Goal: Find contact information: Find contact information

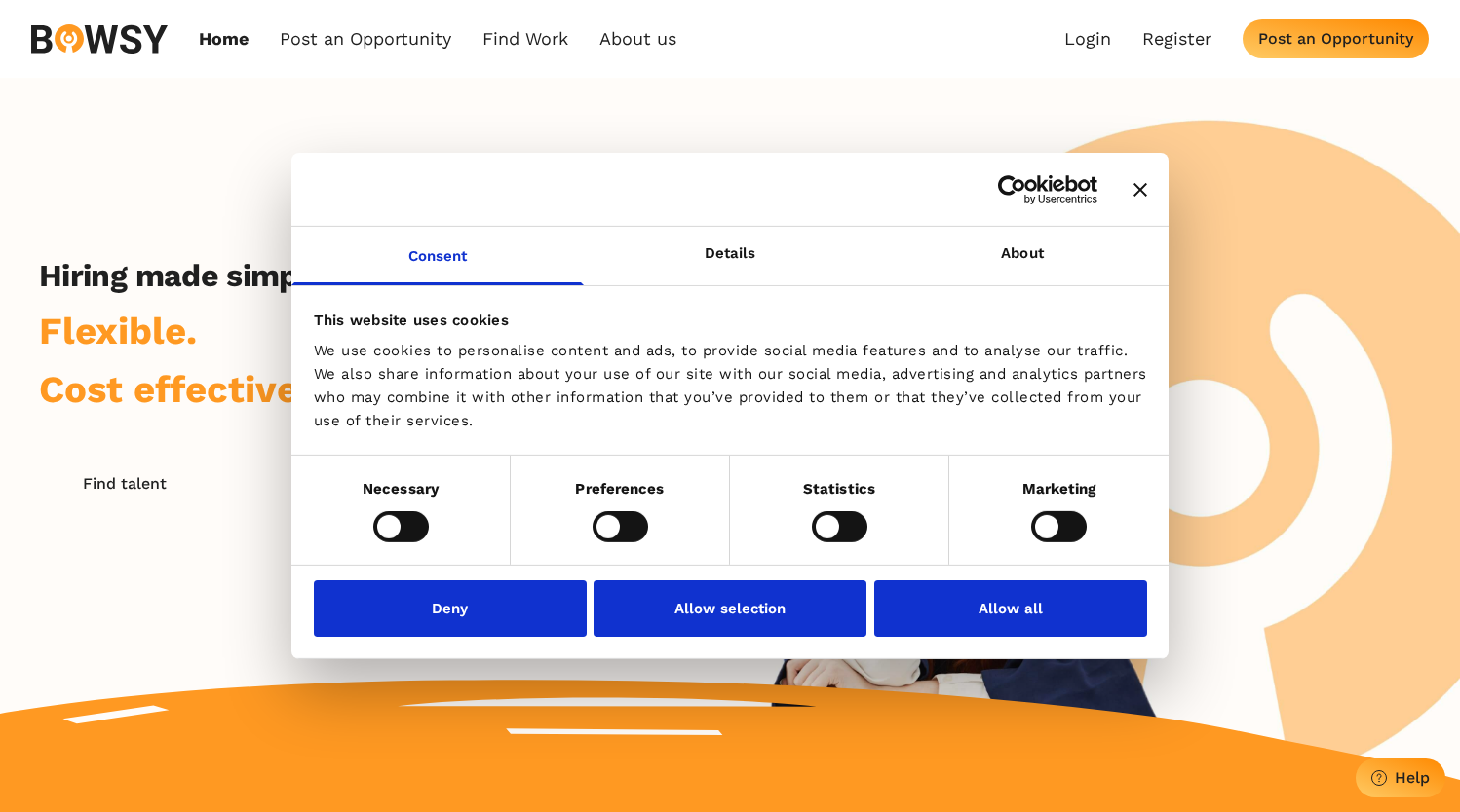
click at [1140, 184] on icon "Close banner" at bounding box center [1140, 190] width 14 height 14
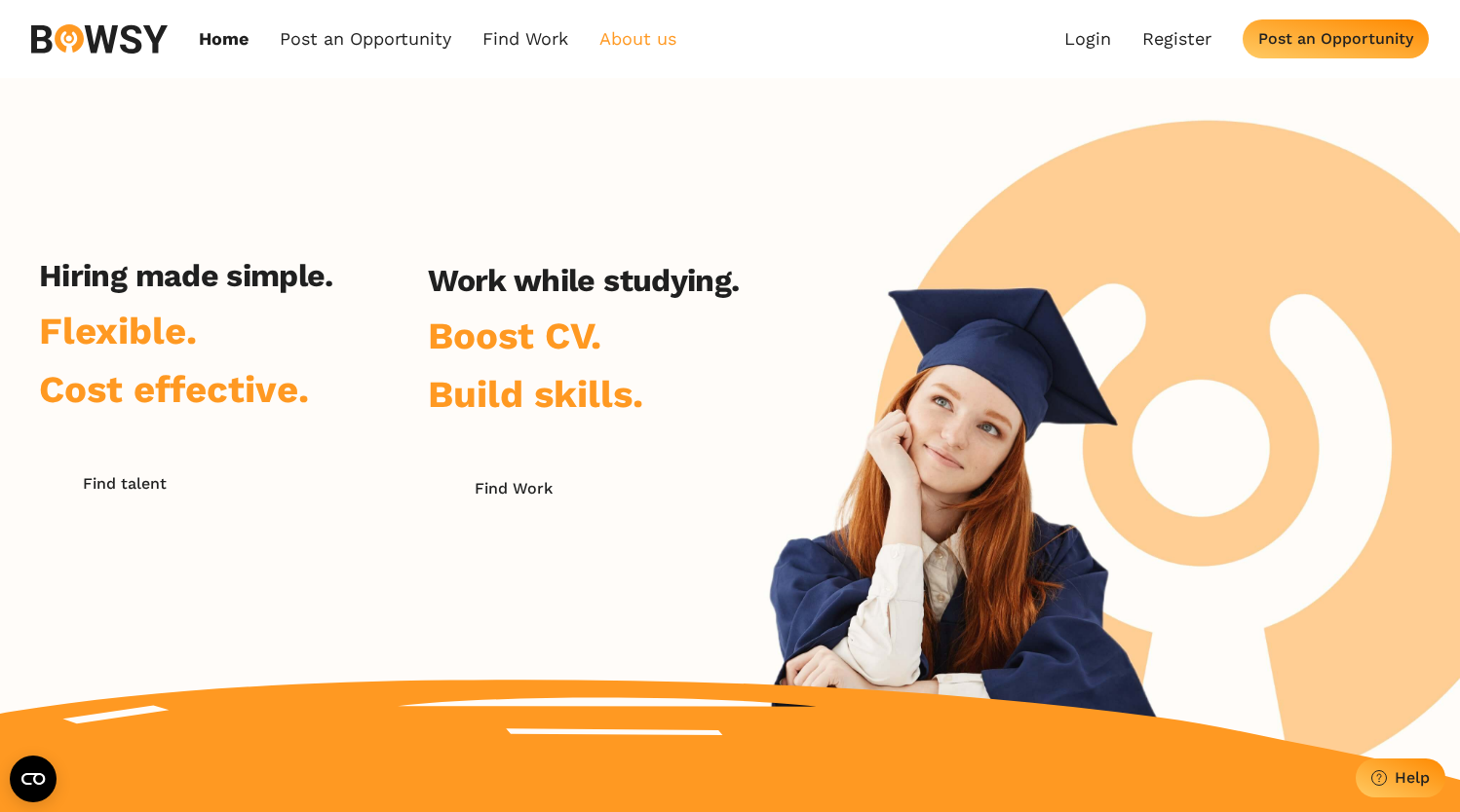
click at [652, 43] on link "About us" at bounding box center [639, 39] width 77 height 22
click at [655, 84] on link "Who we are" at bounding box center [704, 82] width 203 height 33
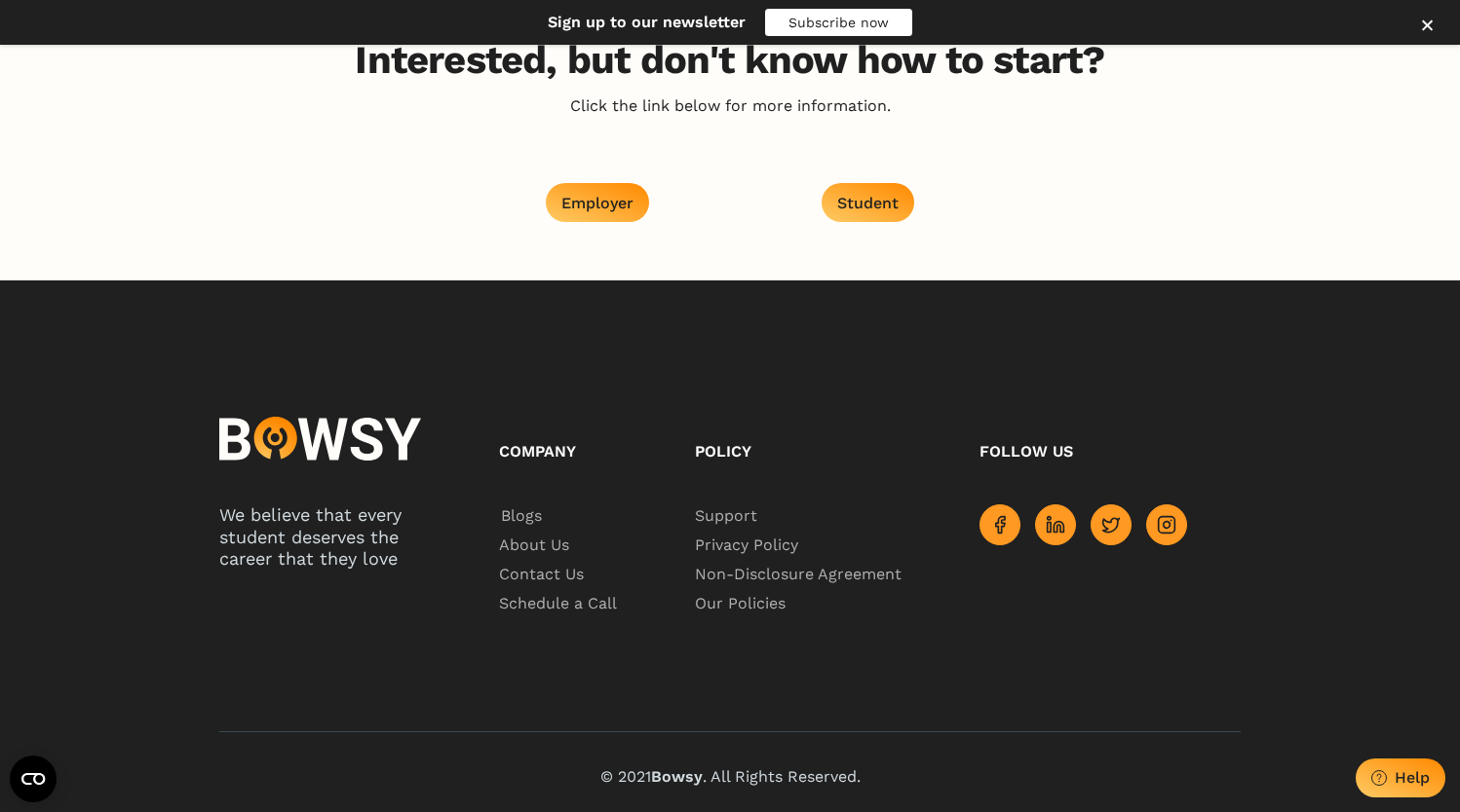
scroll to position [3134, 0]
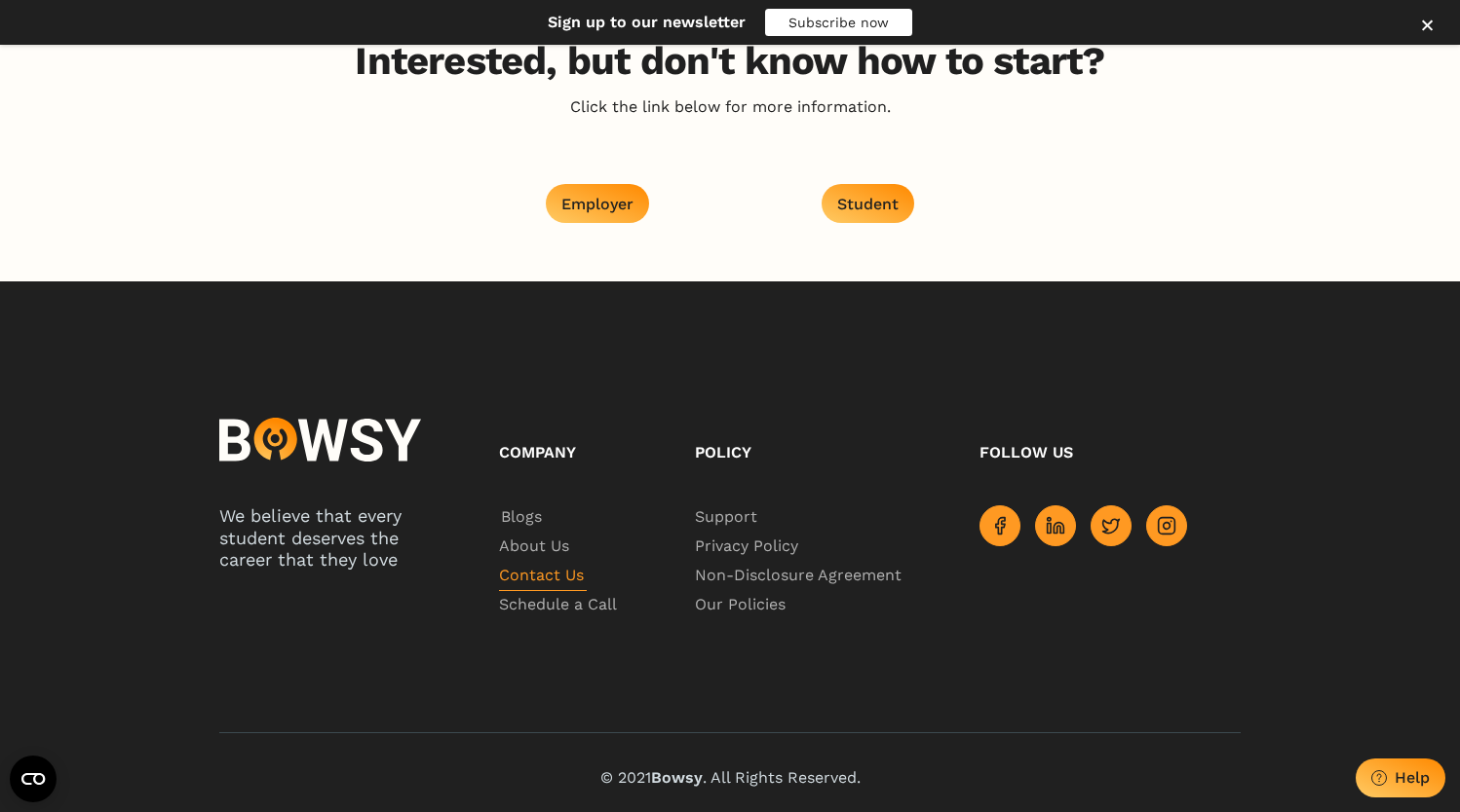
click at [516, 578] on span "Contact Us" at bounding box center [542, 576] width 87 height 29
